Goal: Task Accomplishment & Management: Use online tool/utility

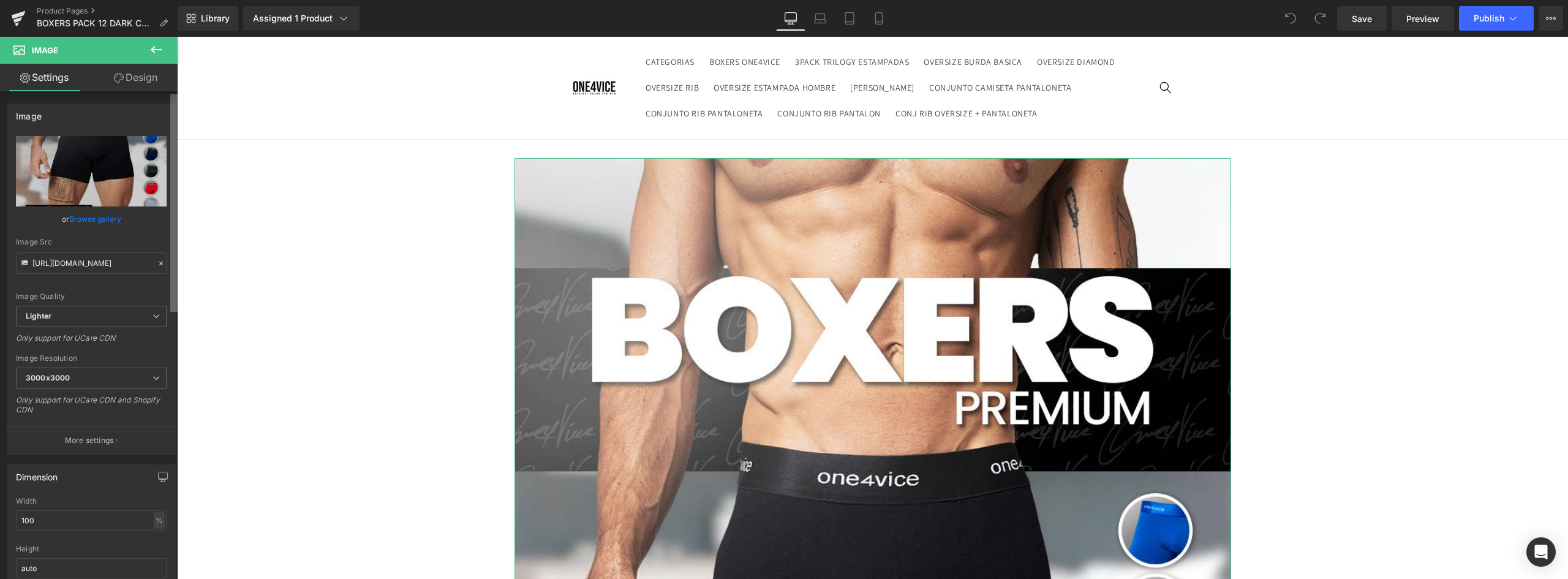
scroll to position [0, 391]
drag, startPoint x: 213, startPoint y: 298, endPoint x: 200, endPoint y: 267, distance: 33.6
click at [881, 15] on icon at bounding box center [879, 18] width 12 height 12
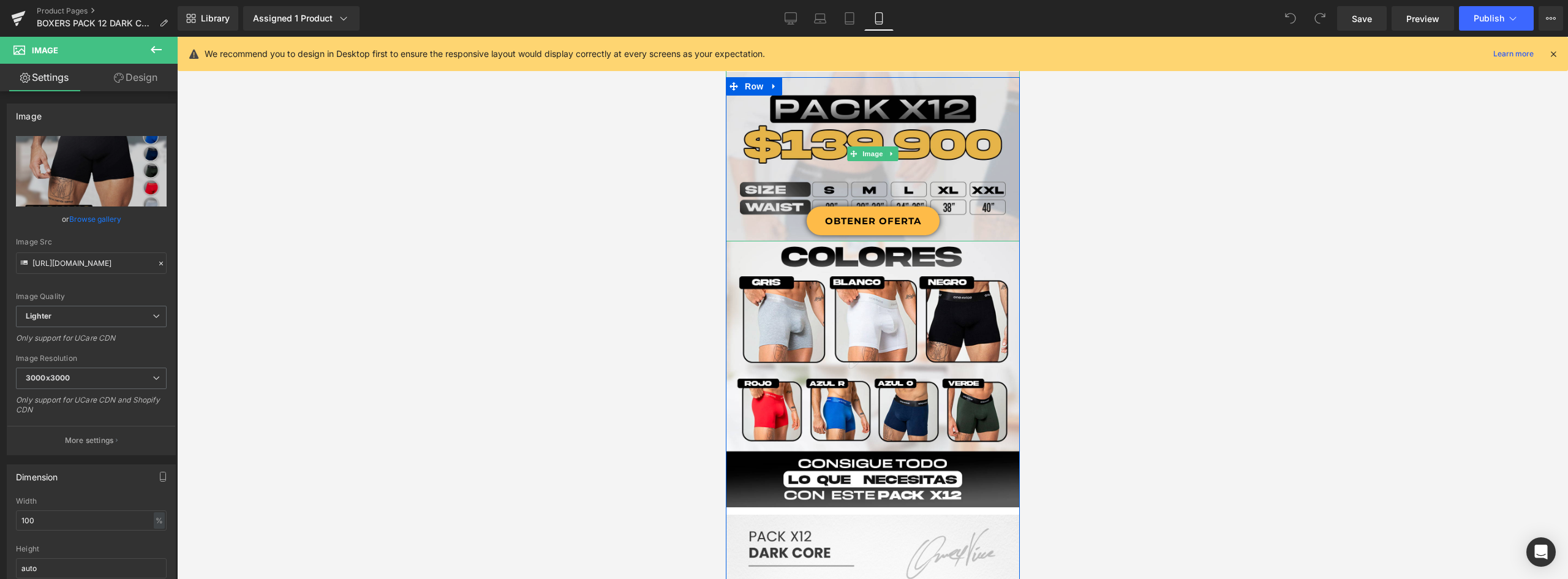
click at [916, 109] on img at bounding box center [872, 153] width 294 height 176
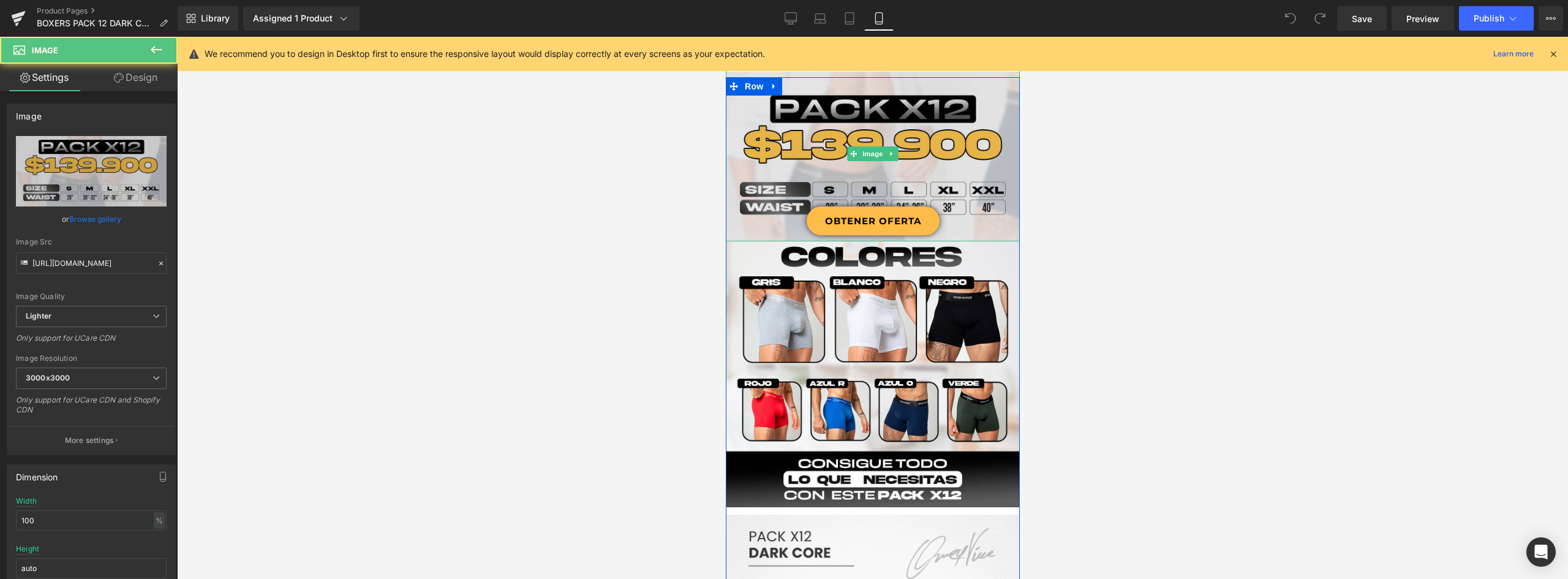
click at [773, 136] on img at bounding box center [872, 153] width 294 height 176
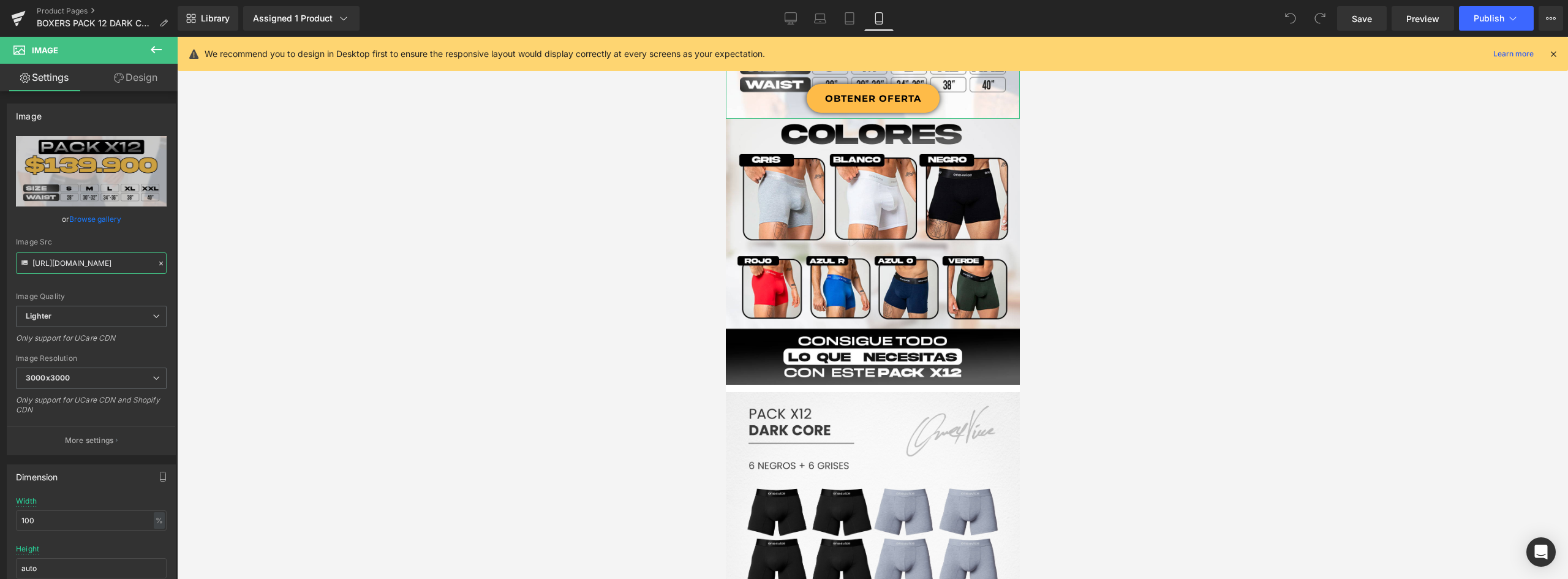
scroll to position [0, 421]
drag, startPoint x: 77, startPoint y: 265, endPoint x: 473, endPoint y: 265, distance: 396.0
click at [473, 265] on div "You are previewing how the will restyle your page. You can not edit Elements in…" at bounding box center [784, 300] width 1568 height 599
type input "h"
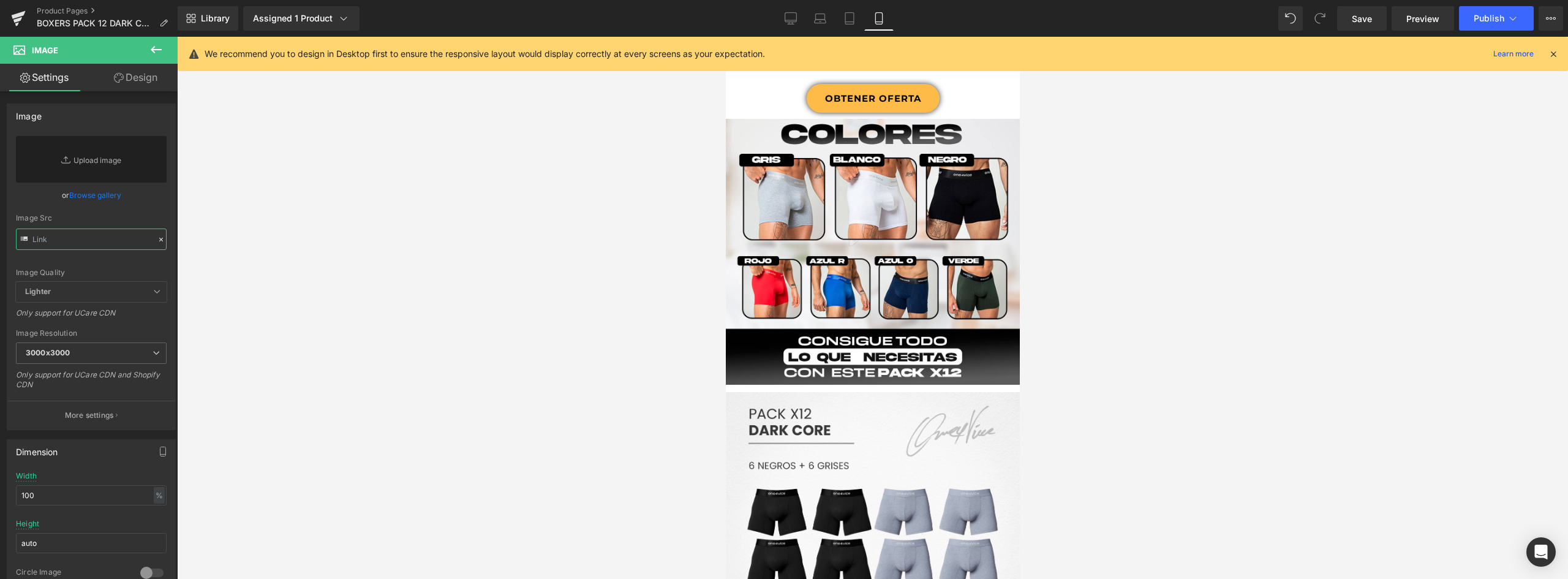
paste input "[URL][DOMAIN_NAME]"
type input "[URL][DOMAIN_NAME]"
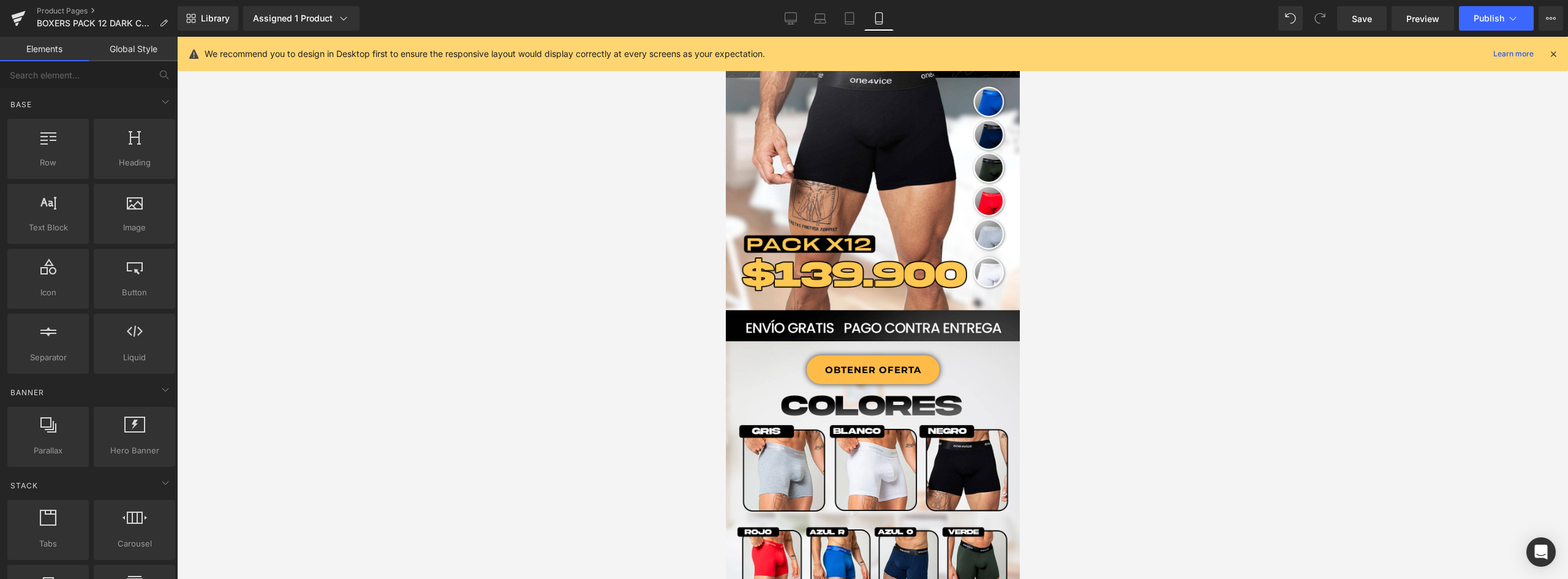
click at [1197, 305] on div at bounding box center [872, 308] width 1391 height 542
click at [1505, 17] on button "Publish" at bounding box center [1496, 18] width 75 height 25
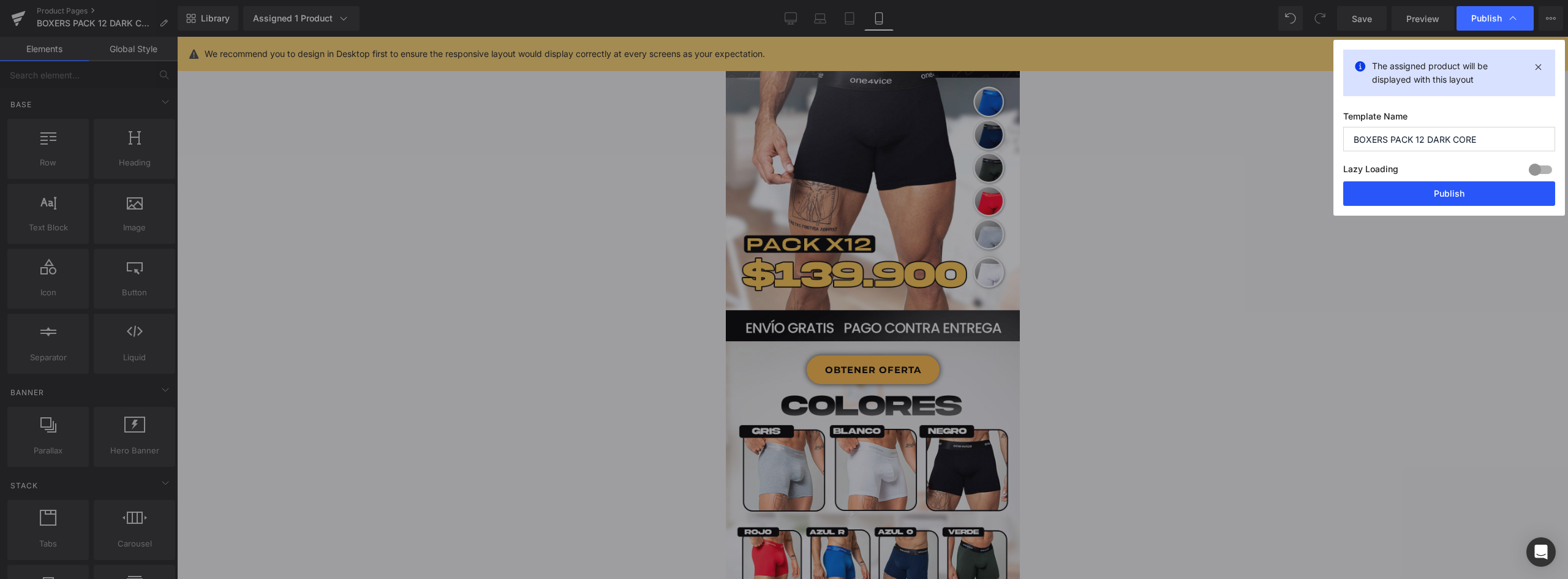
click at [1435, 194] on button "Publish" at bounding box center [1449, 194] width 212 height 25
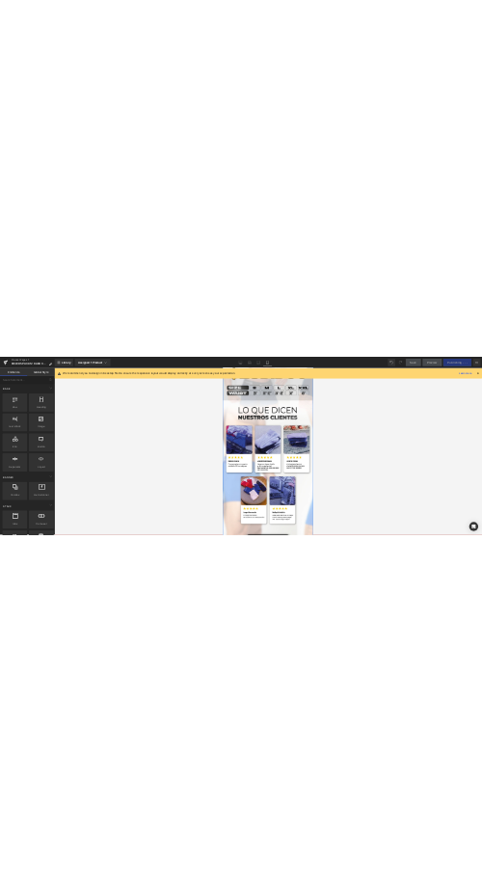
scroll to position [2412, 0]
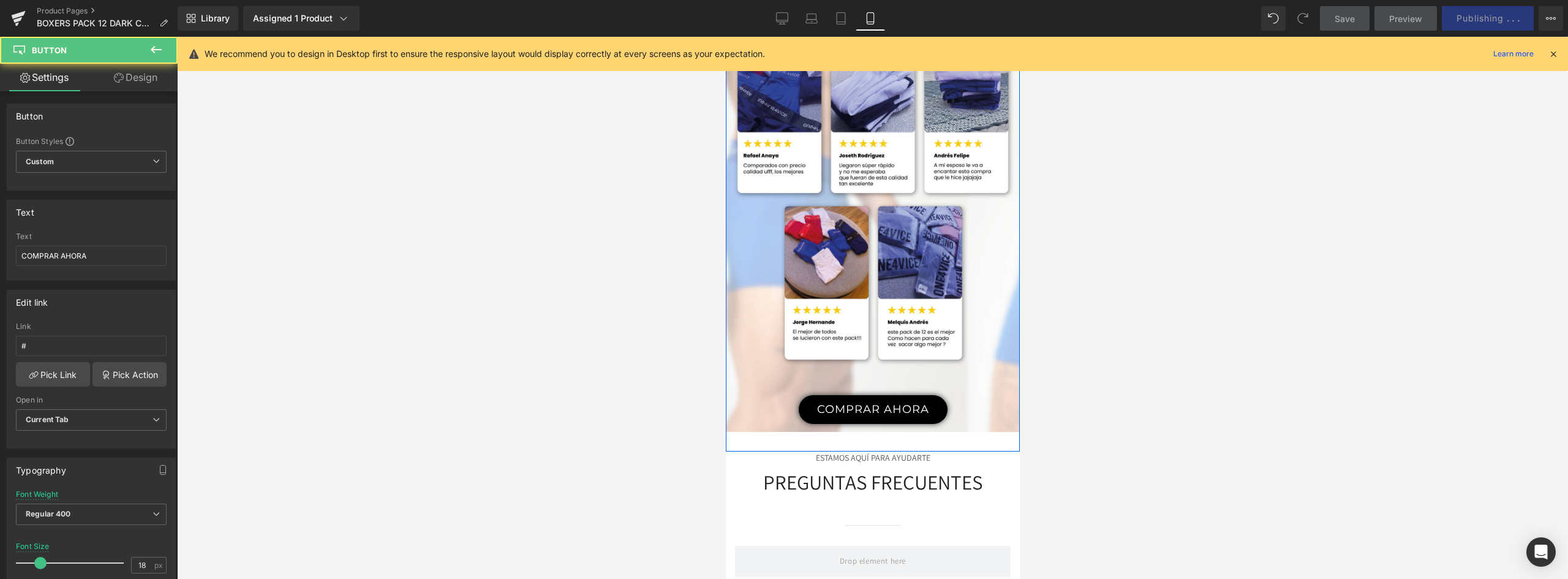
click at [894, 403] on link "COMPRAR AHORA" at bounding box center [872, 409] width 149 height 29
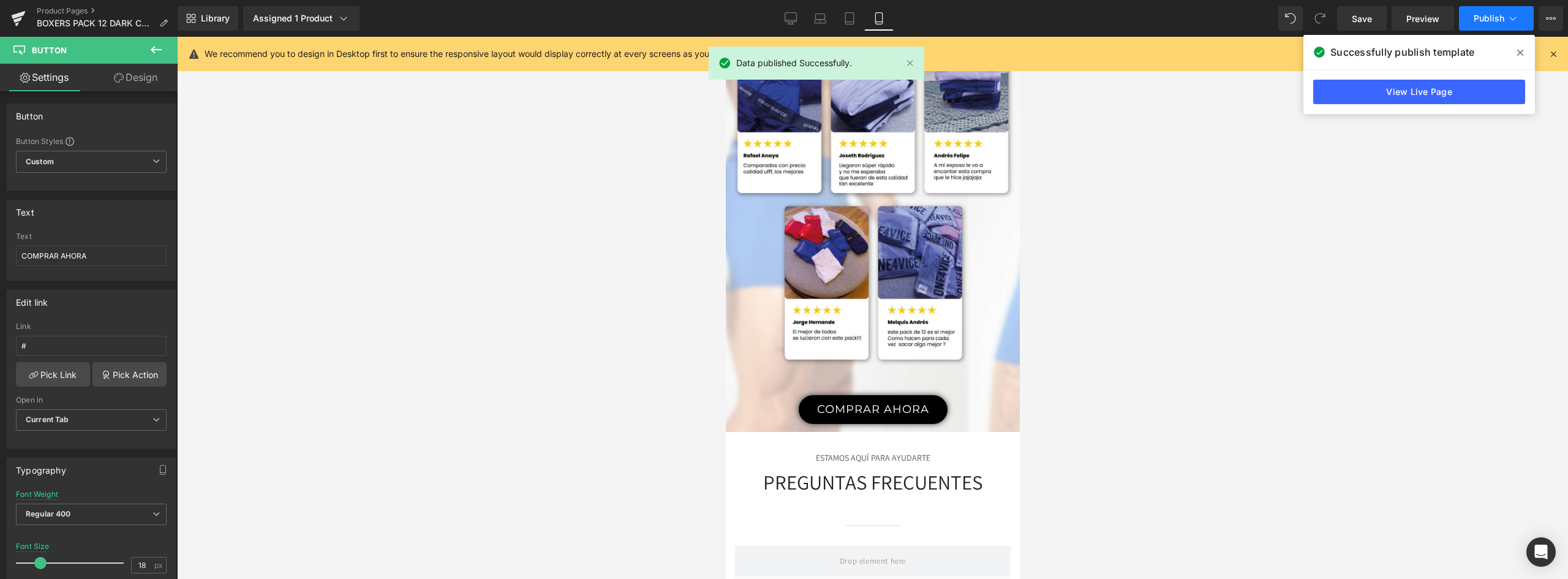
click at [1505, 25] on button "Publish" at bounding box center [1496, 18] width 75 height 25
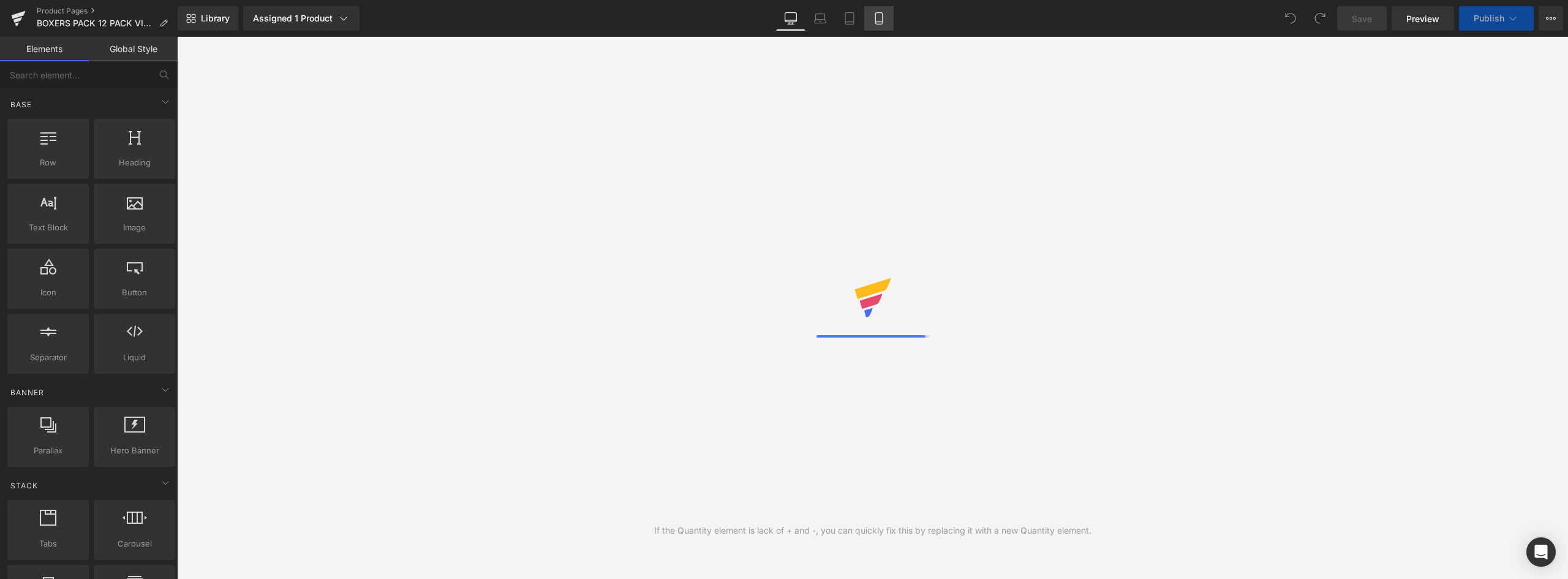
click at [879, 22] on icon at bounding box center [879, 22] width 7 height 0
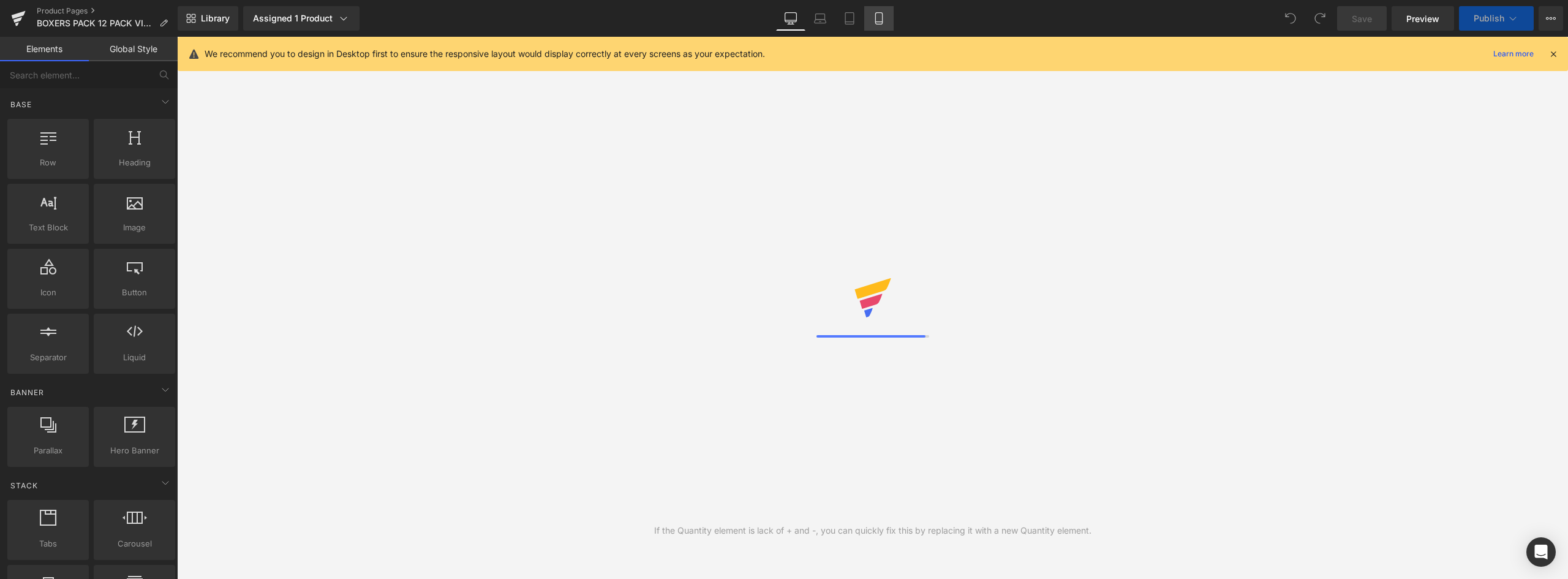
click at [882, 23] on icon at bounding box center [879, 18] width 12 height 12
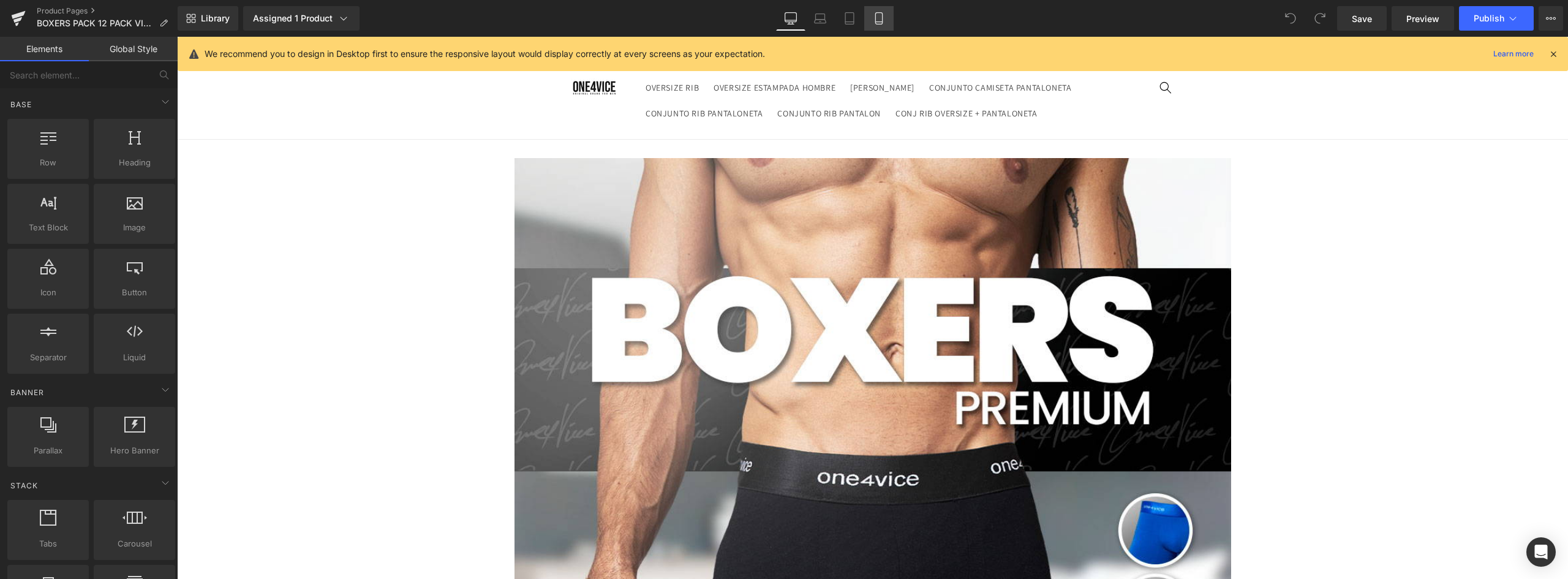
click at [881, 11] on link "Mobile" at bounding box center [879, 18] width 29 height 25
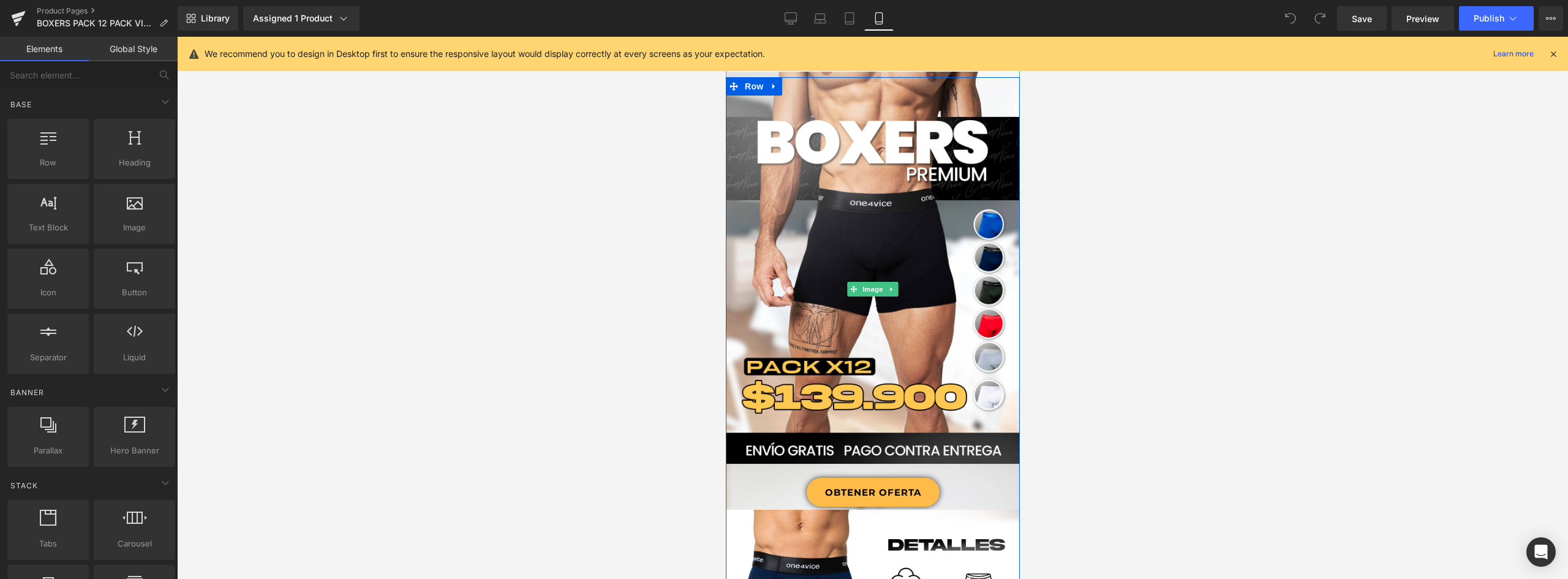
click at [919, 483] on link "OBTENER OFERTA" at bounding box center [872, 491] width 133 height 29
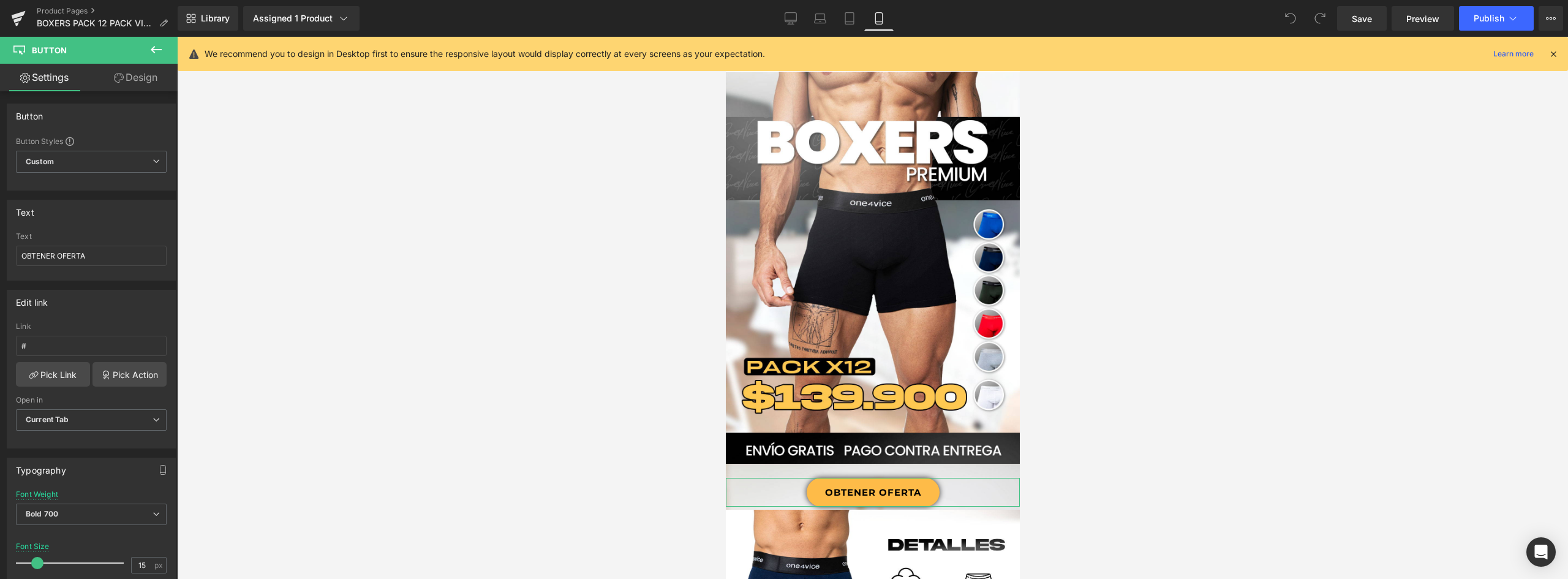
click at [114, 77] on icon at bounding box center [118, 77] width 10 height 10
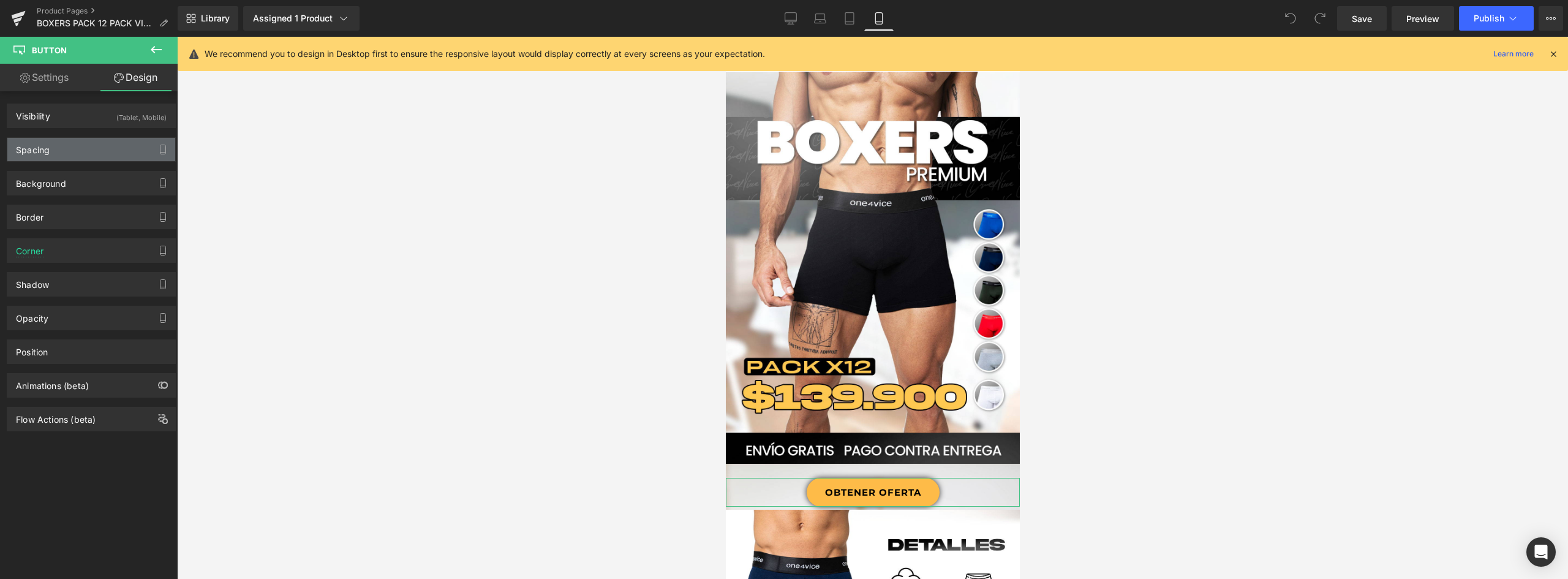
click at [80, 148] on div "Spacing" at bounding box center [91, 149] width 168 height 23
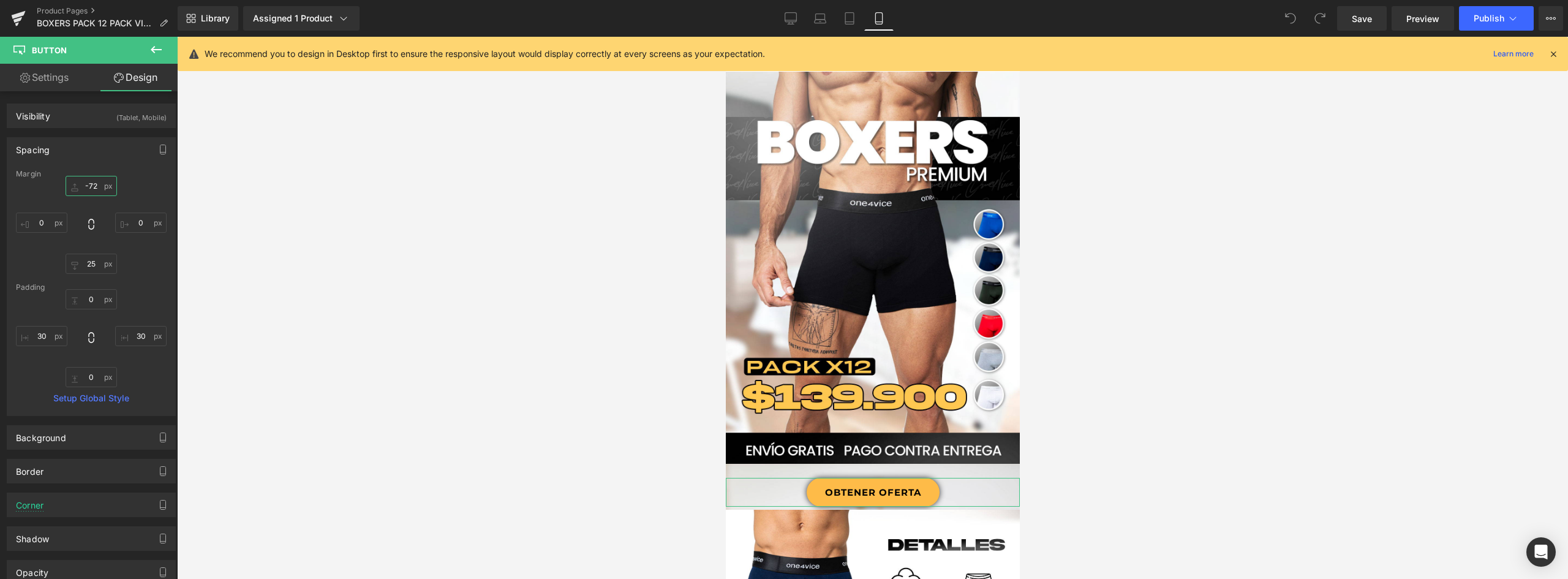
click at [95, 183] on input "-72" at bounding box center [91, 186] width 51 height 20
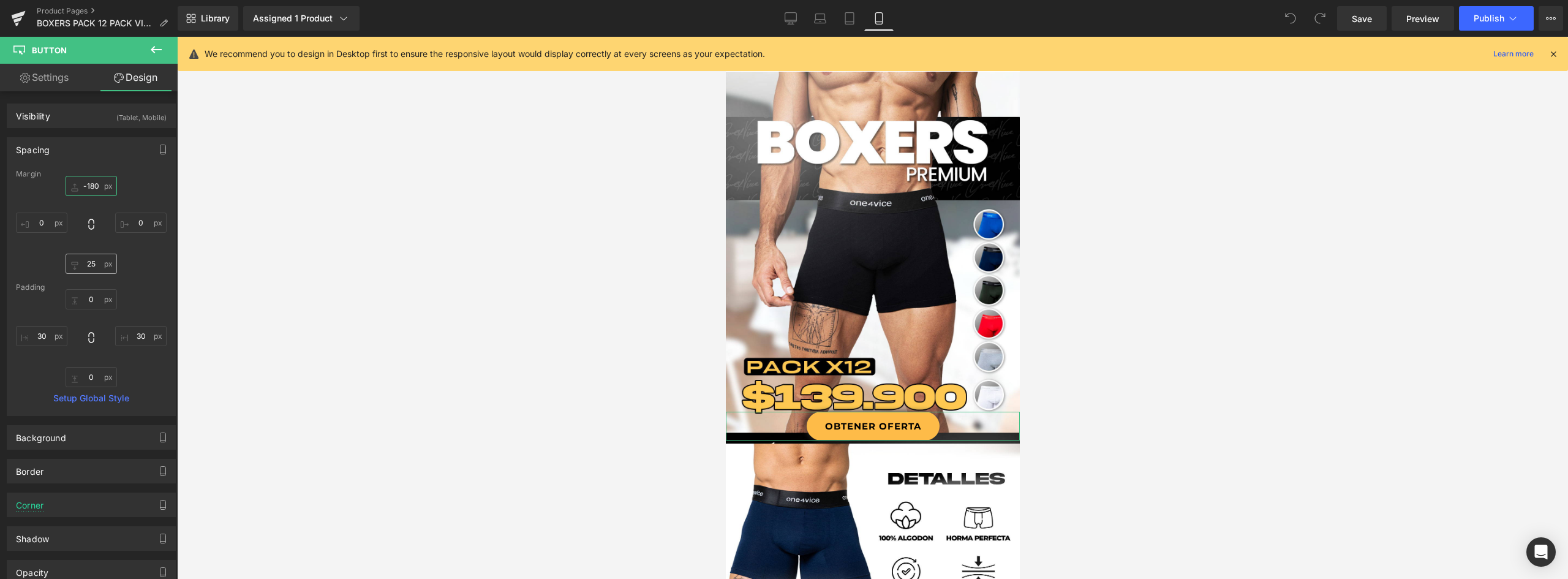
type input "-180"
click at [81, 267] on input "25" at bounding box center [91, 263] width 51 height 20
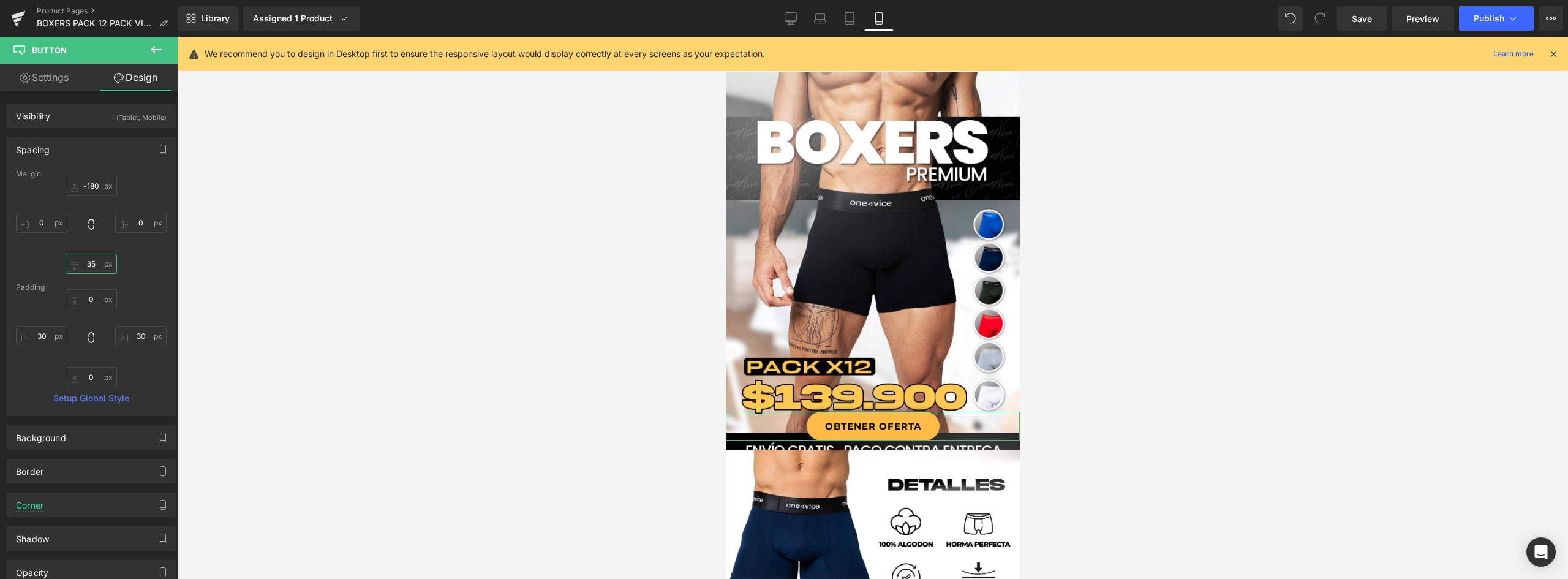
type input "3"
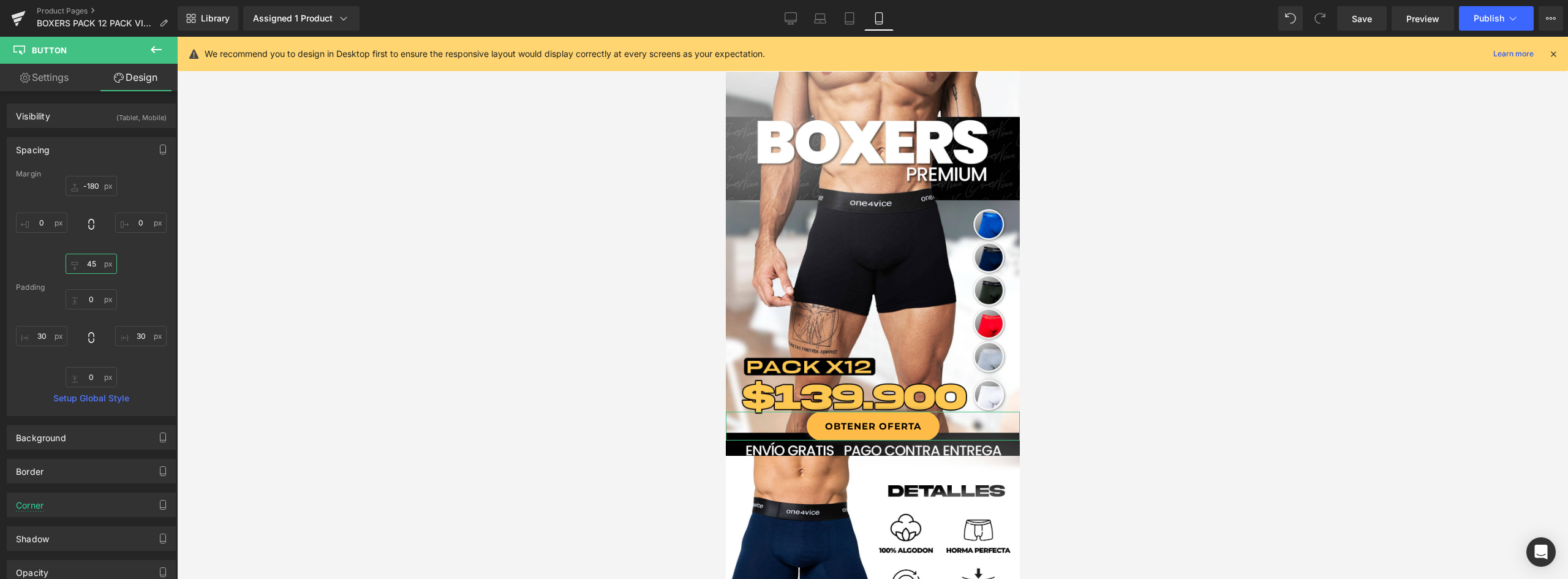
type input "4"
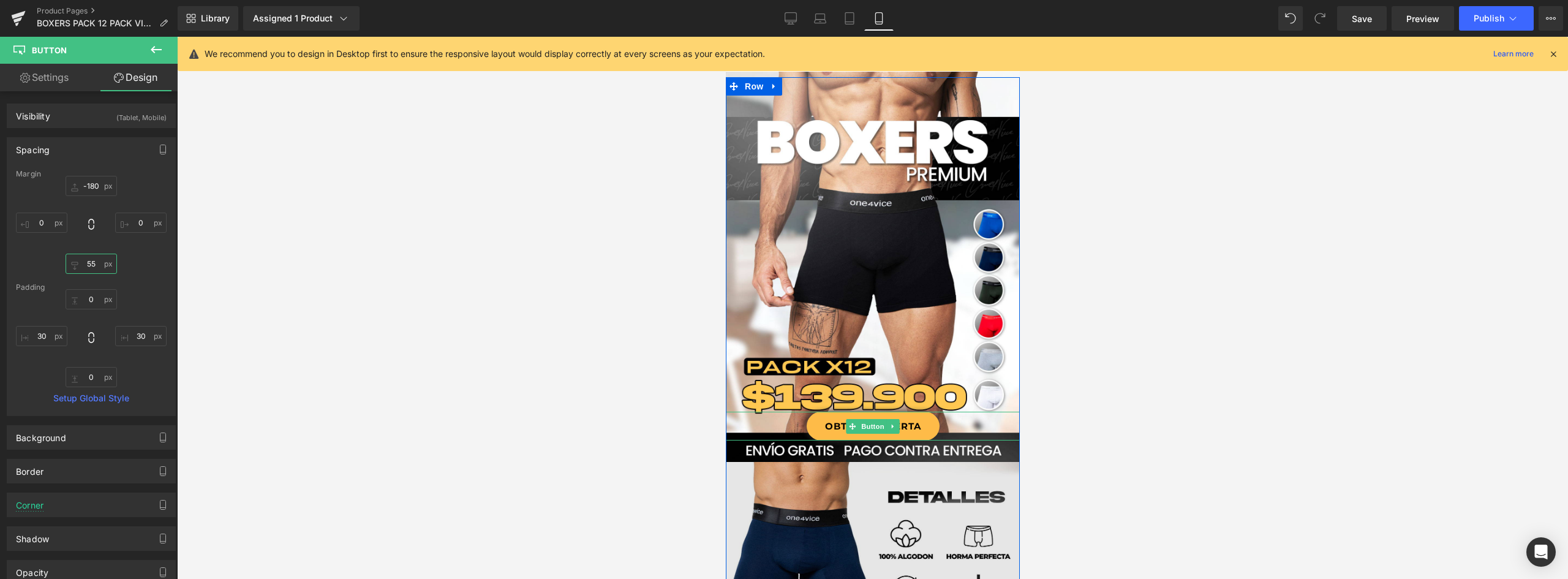
scroll to position [183, 0]
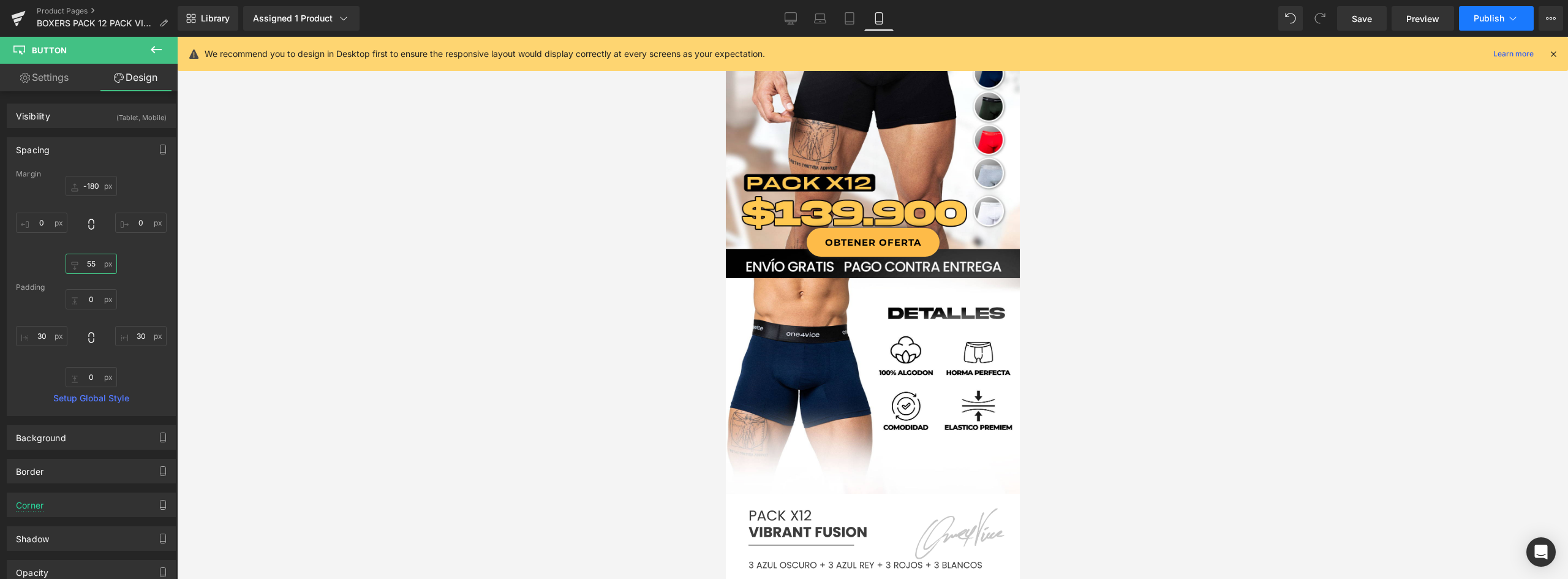
type input "55"
click at [1489, 10] on button "Publish" at bounding box center [1496, 18] width 75 height 25
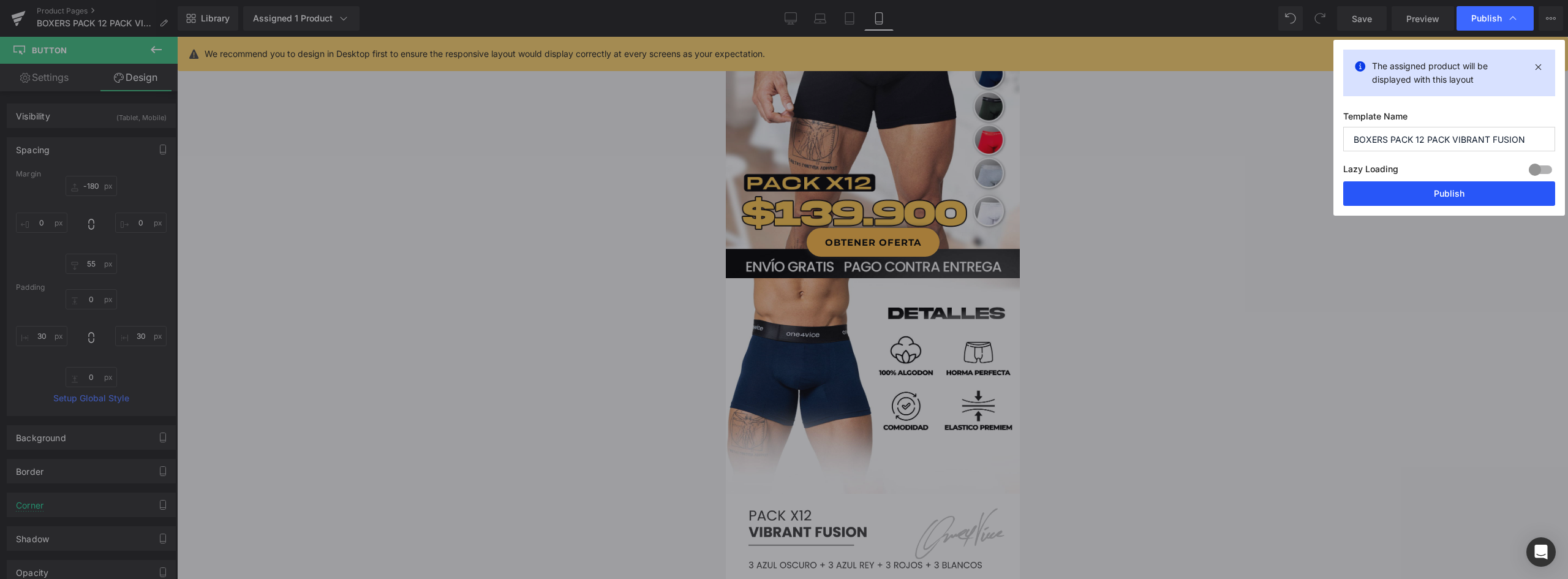
click at [1470, 197] on button "Publish" at bounding box center [1449, 194] width 212 height 25
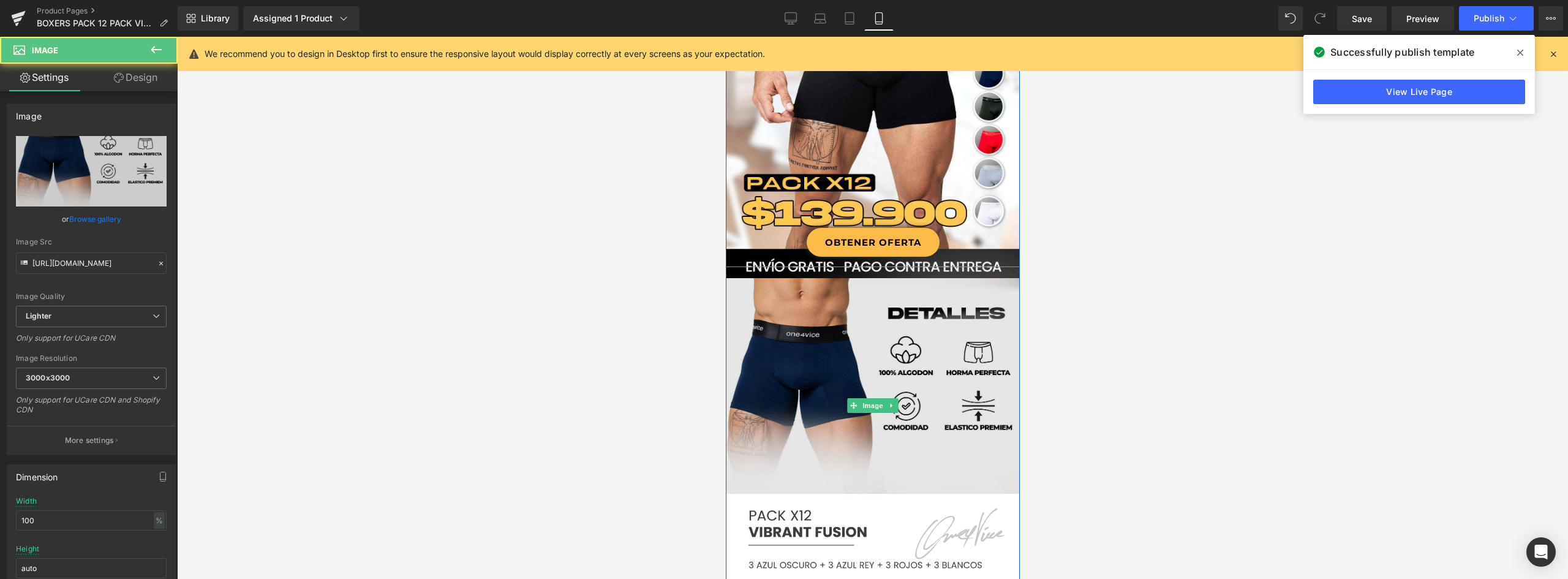
click at [972, 296] on img at bounding box center [872, 406] width 294 height 278
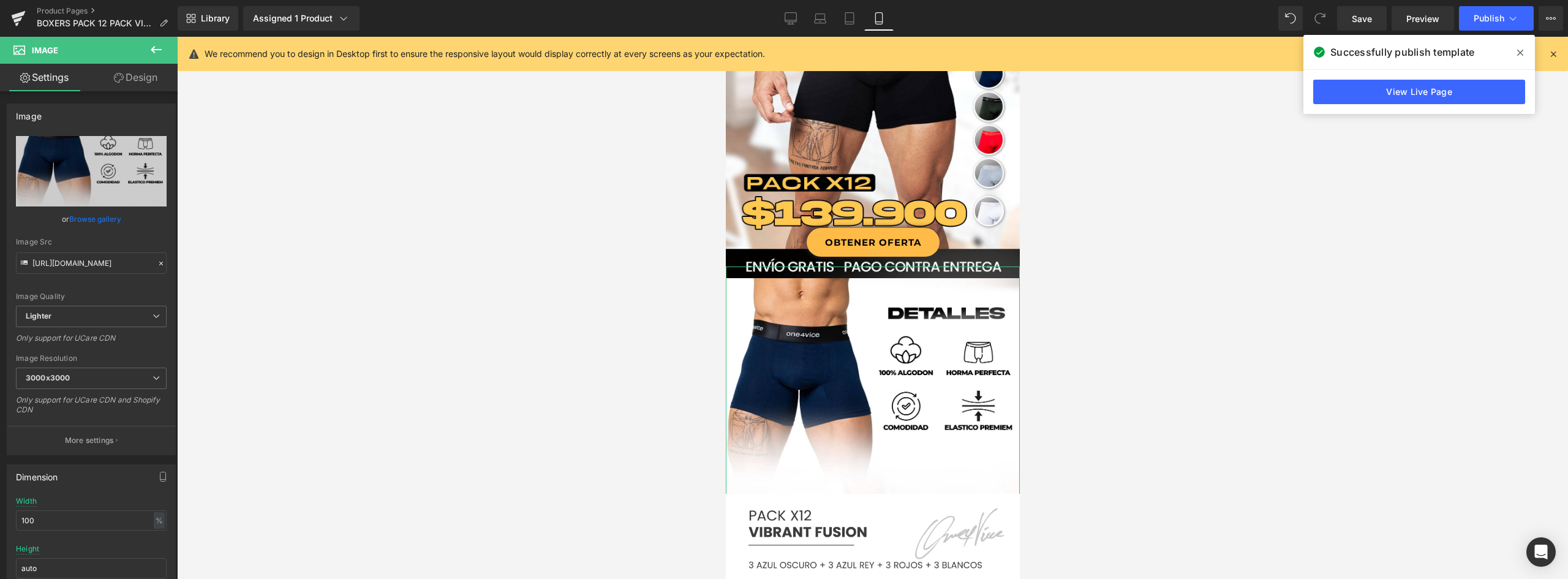
click at [143, 84] on link "Design" at bounding box center [136, 77] width 89 height 27
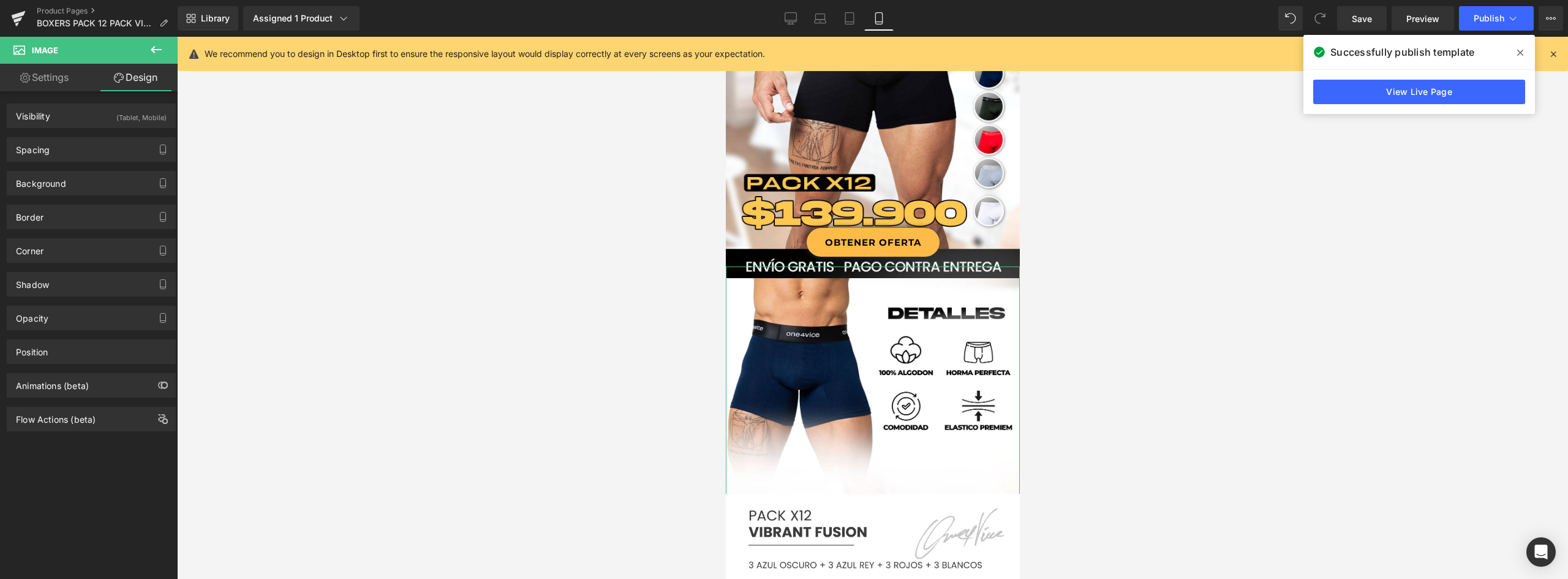
type input "-39"
type input "0"
type input "-18"
type input "0"
type input "19"
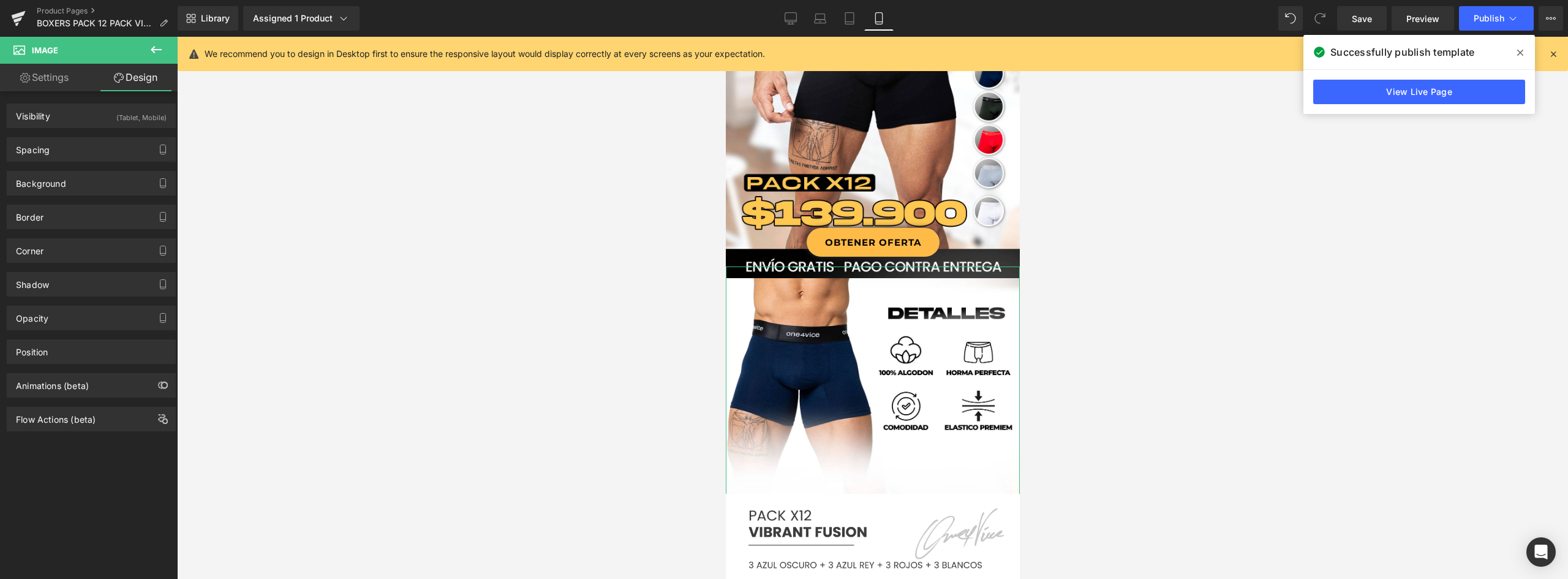
type input "0"
type input "17"
type input "0"
click at [55, 157] on div "Spacing" at bounding box center [91, 149] width 168 height 23
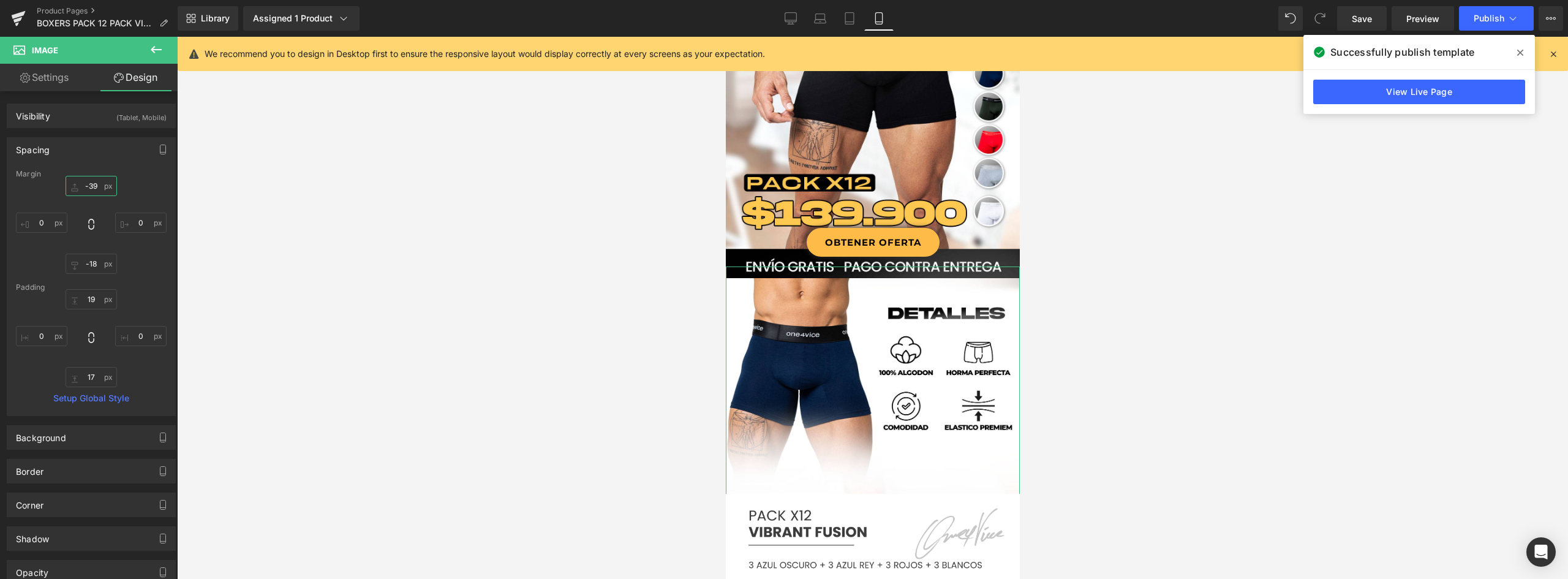
click at [85, 187] on input "-39" at bounding box center [91, 186] width 51 height 20
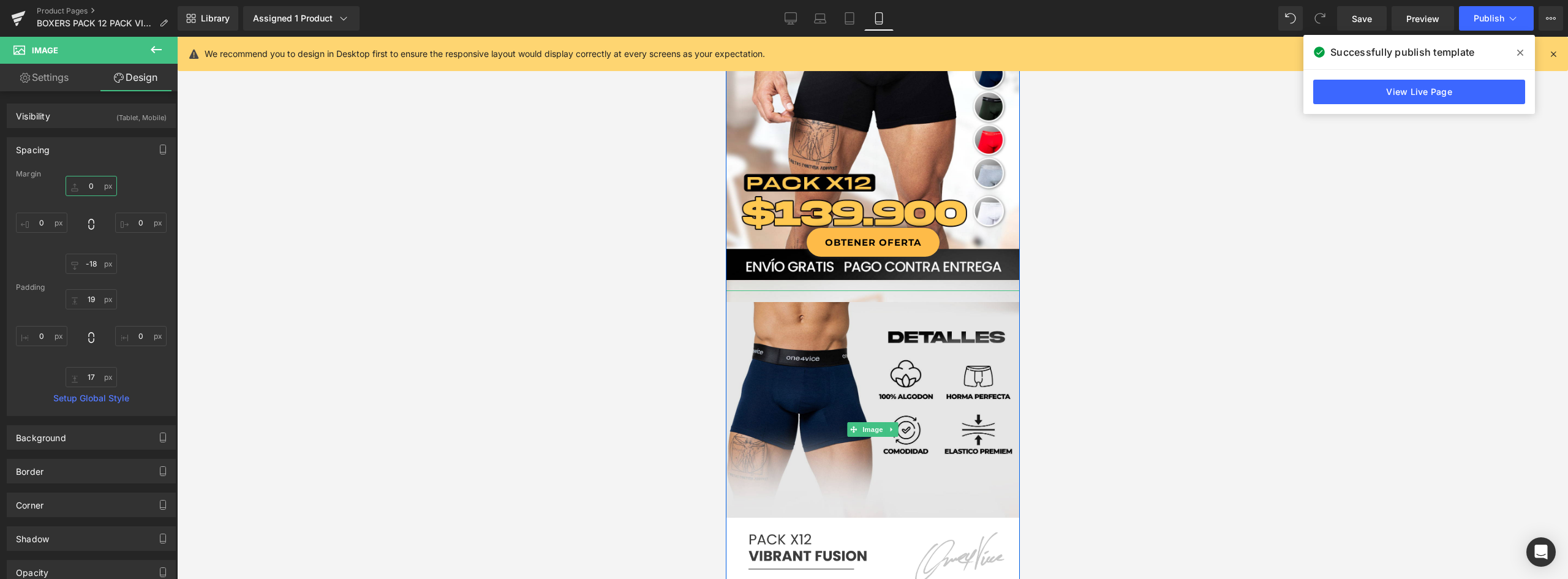
type input "-39"
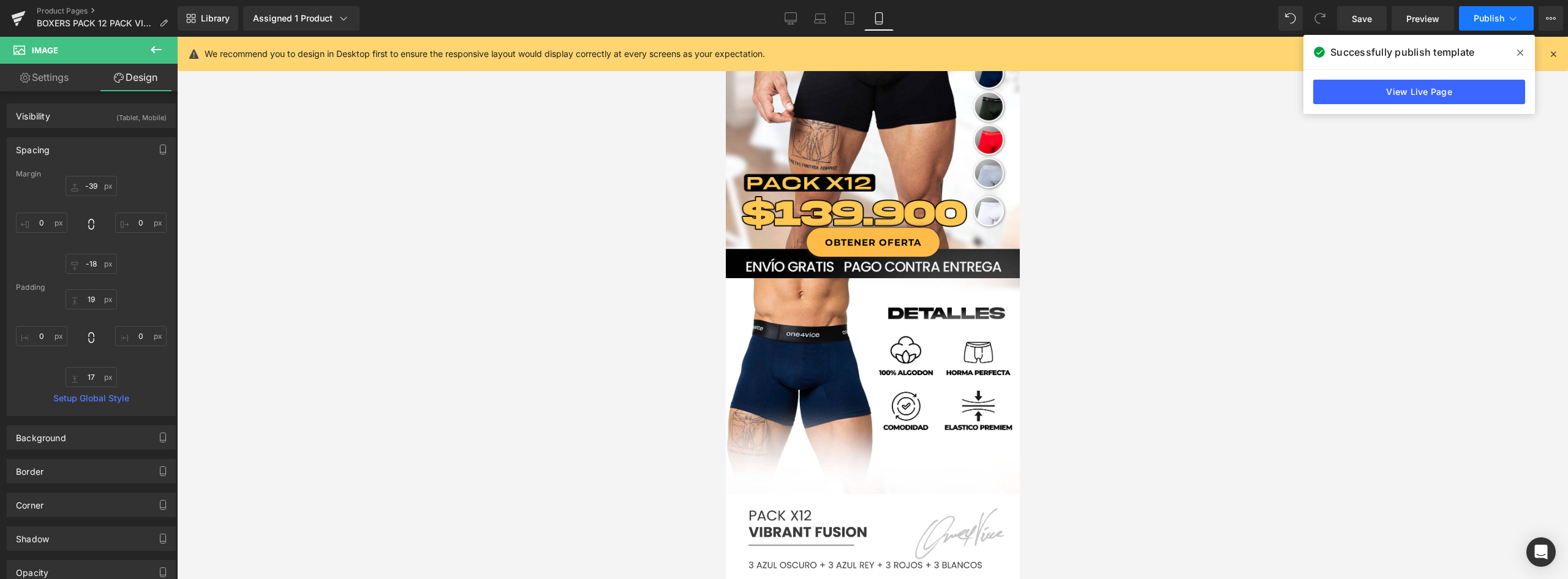
click at [1488, 15] on span "Publish" at bounding box center [1489, 18] width 30 height 10
